Goal: Information Seeking & Learning: Learn about a topic

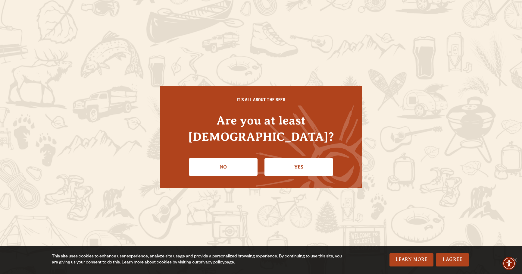
click at [267, 159] on link "Yes" at bounding box center [299, 166] width 69 height 17
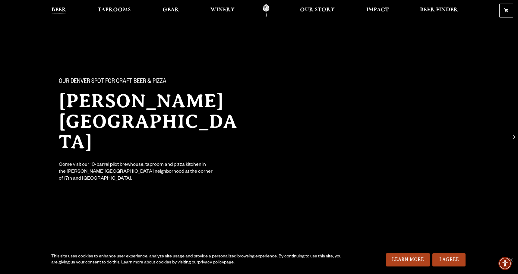
click at [66, 10] on span "Beer" at bounding box center [59, 10] width 15 height 5
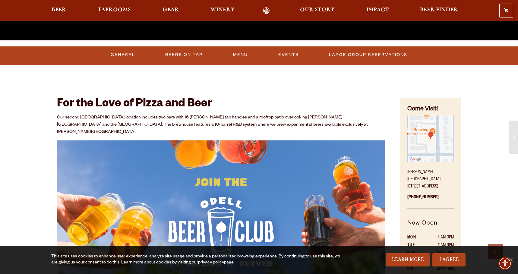
scroll to position [251, 0]
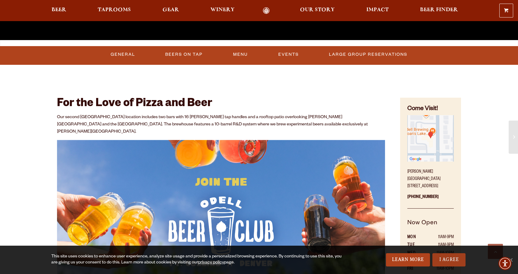
click at [463, 262] on link "I Agree" at bounding box center [448, 259] width 33 height 13
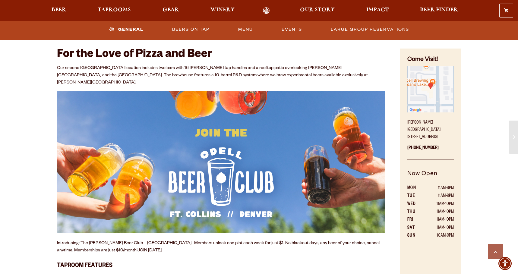
scroll to position [300, 0]
click at [225, 65] on p "Our second Denver location includes two bars with 16 Odell tap handles and a ro…" at bounding box center [221, 75] width 328 height 22
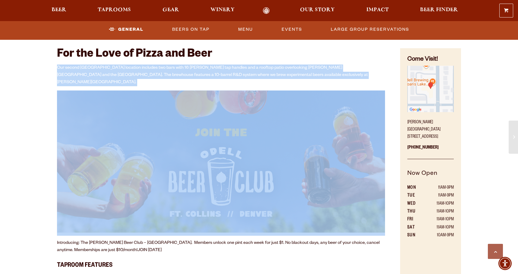
click at [225, 65] on p "Our second Denver location includes two bars with 16 Odell tap handles and a ro…" at bounding box center [221, 75] width 328 height 22
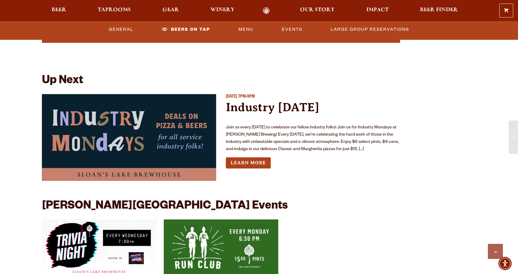
scroll to position [1450, 0]
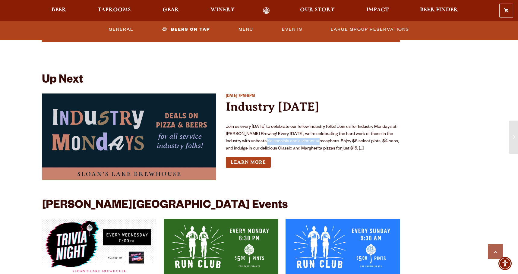
drag, startPoint x: 258, startPoint y: 134, endPoint x: 314, endPoint y: 134, distance: 56.1
click at [314, 134] on p "Join us every Monday to celebrate our fellow industry folks! Join us for Indust…" at bounding box center [313, 138] width 174 height 29
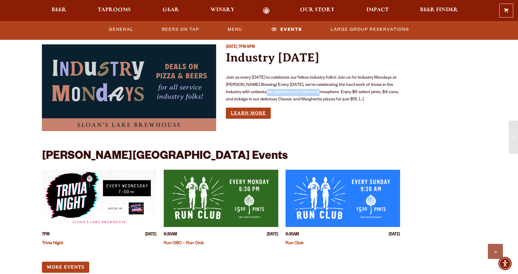
scroll to position [1500, 0]
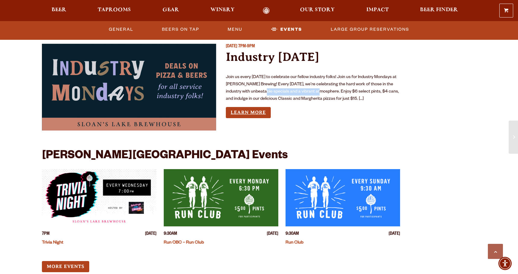
click at [243, 107] on link "Learn More" at bounding box center [248, 112] width 45 height 11
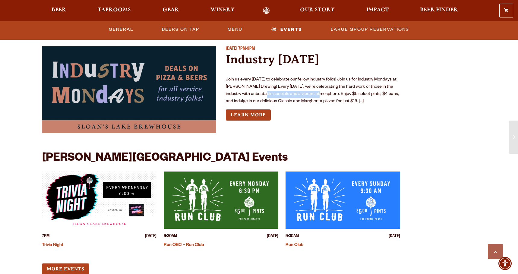
click at [240, 182] on img "View event details" at bounding box center [221, 199] width 115 height 57
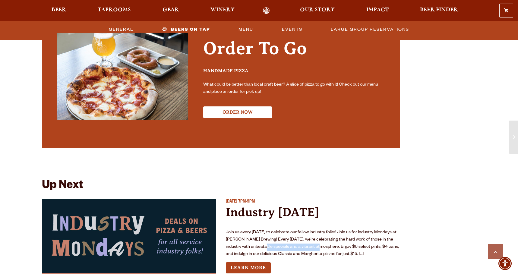
click at [301, 28] on link "Events" at bounding box center [291, 30] width 25 height 14
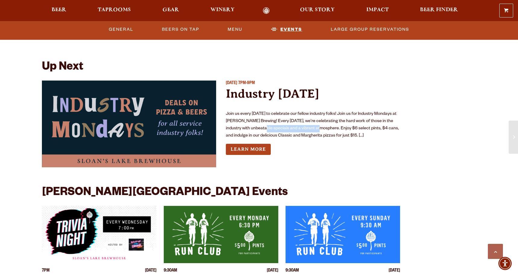
scroll to position [1464, 0]
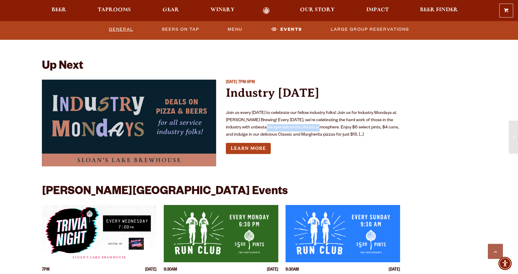
click at [122, 29] on link "General" at bounding box center [120, 30] width 29 height 14
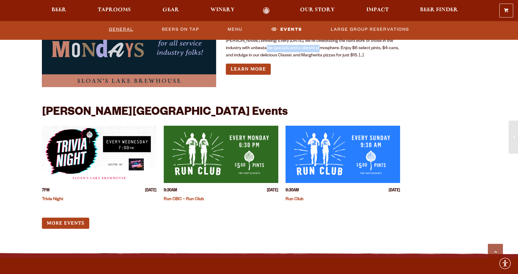
scroll to position [1830, 0]
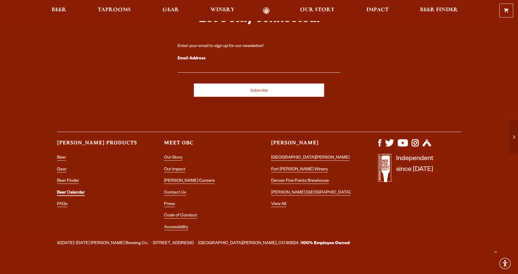
click at [66, 190] on link "Beer Calendar" at bounding box center [71, 192] width 28 height 5
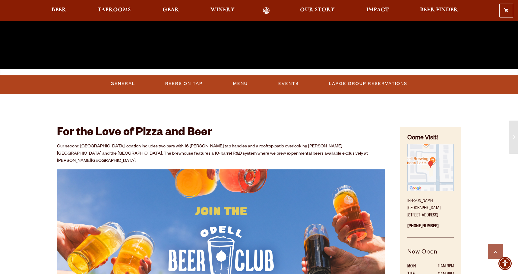
scroll to position [221, 0]
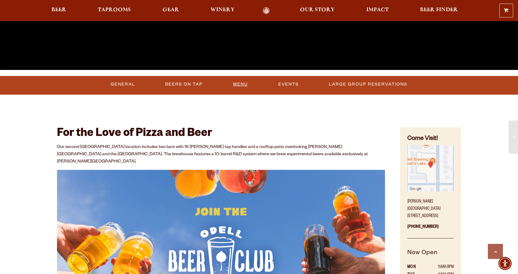
click at [236, 85] on link "Menu" at bounding box center [241, 84] width 20 height 14
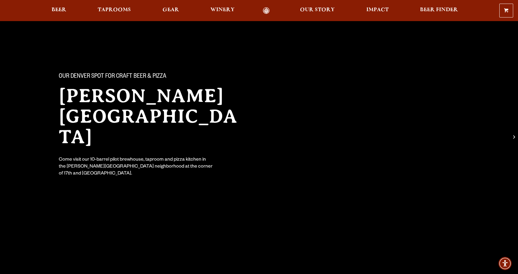
scroll to position [0, 0]
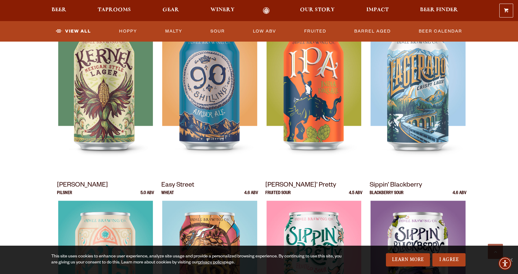
scroll to position [301, 0]
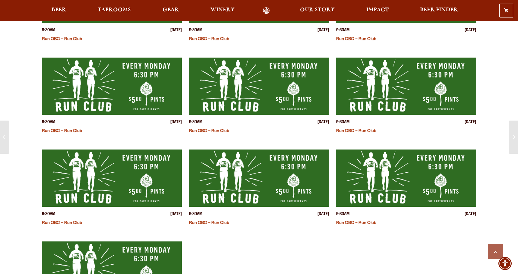
scroll to position [402, 0]
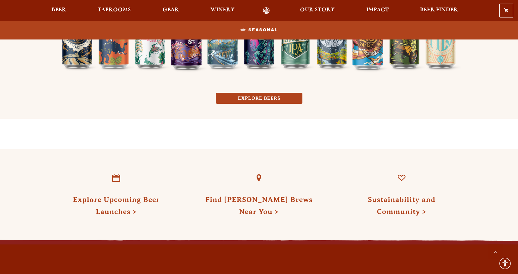
scroll to position [552, 0]
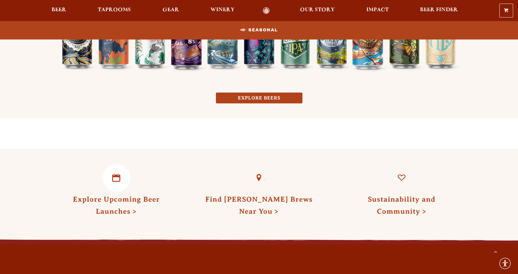
click at [99, 210] on link "Explore Upcoming Beer Launches" at bounding box center [116, 205] width 87 height 20
